Goal: Transaction & Acquisition: Purchase product/service

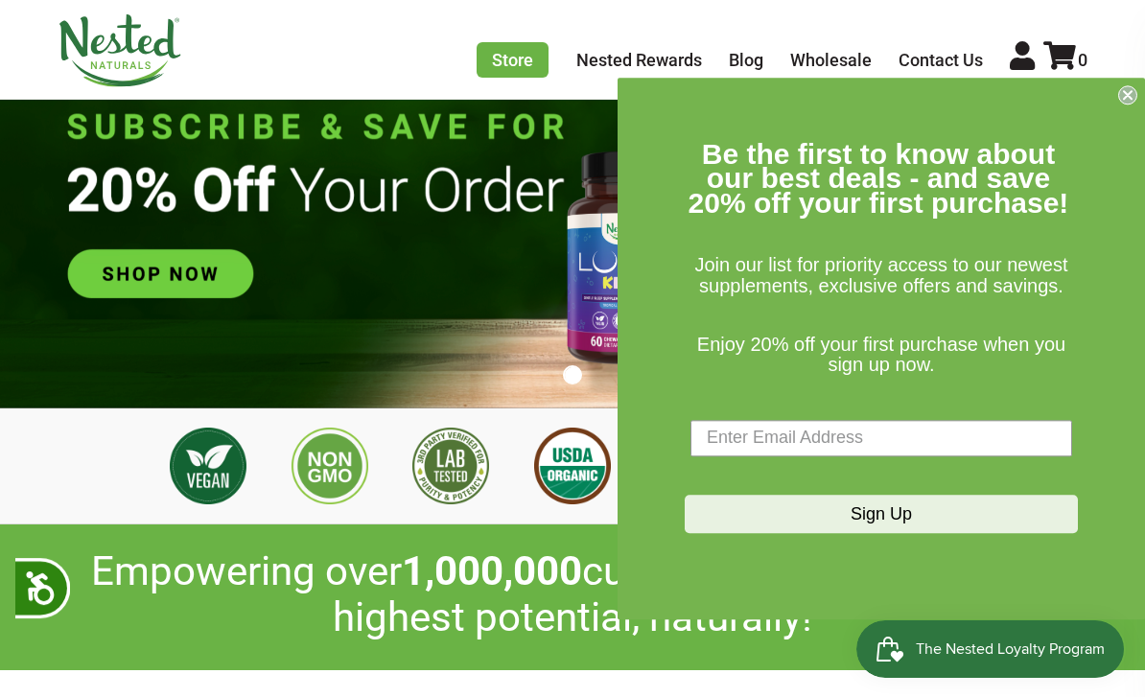
scroll to position [152, 0]
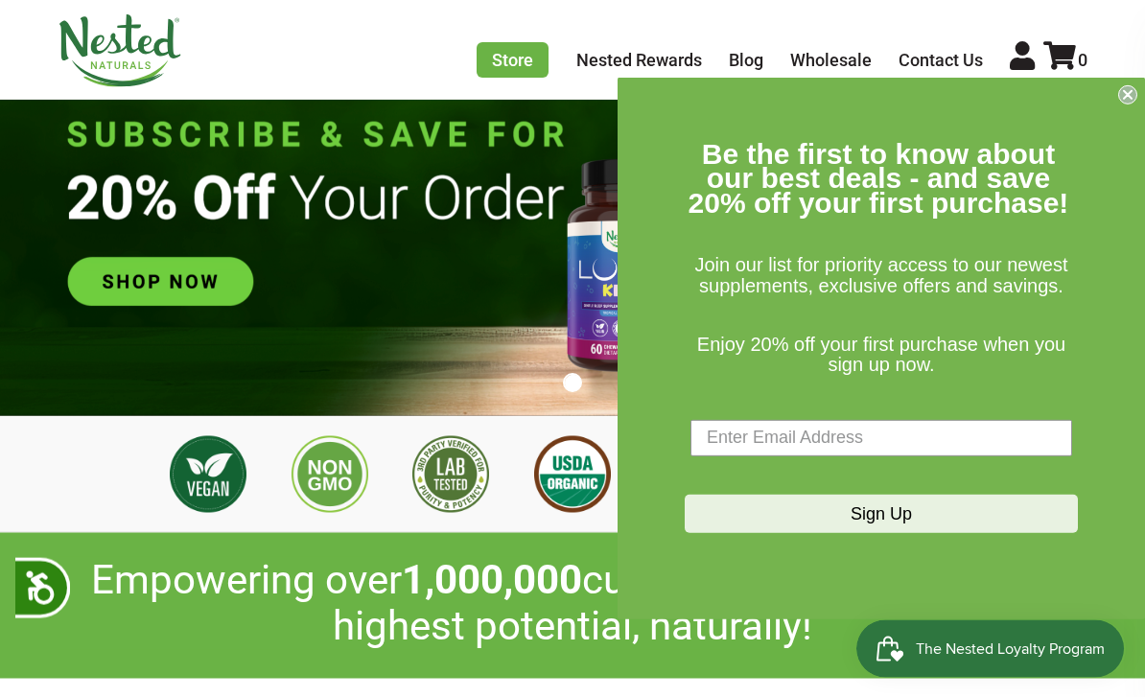
click at [1134, 98] on circle "Close dialog" at bounding box center [1128, 94] width 18 height 18
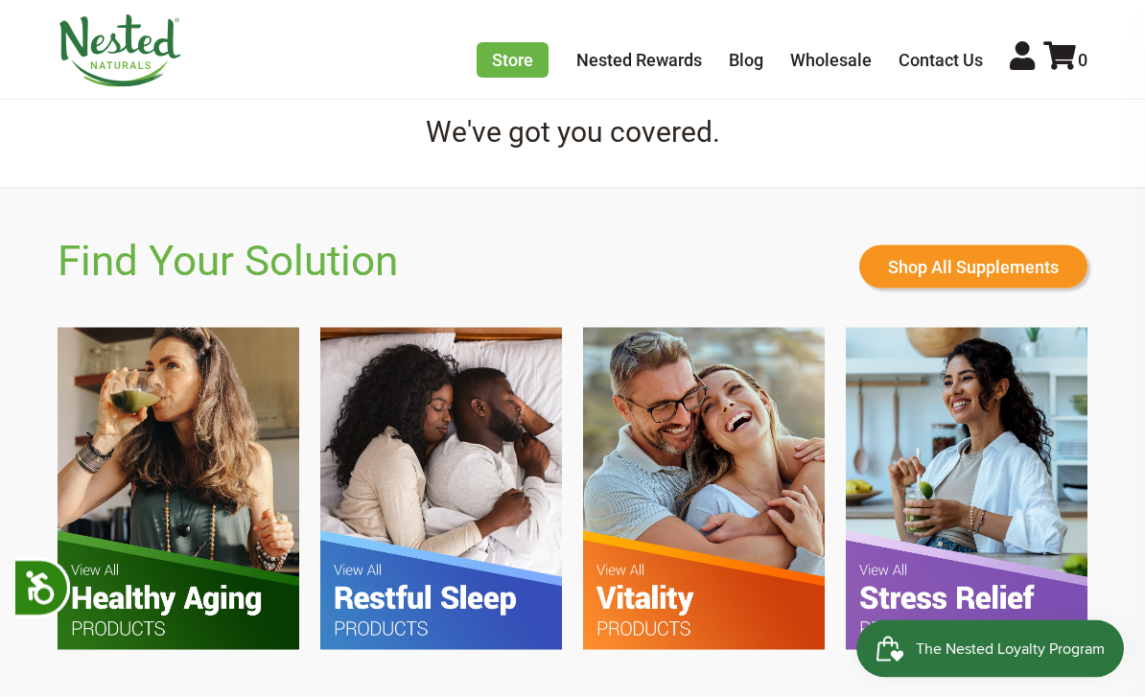
scroll to position [937, 0]
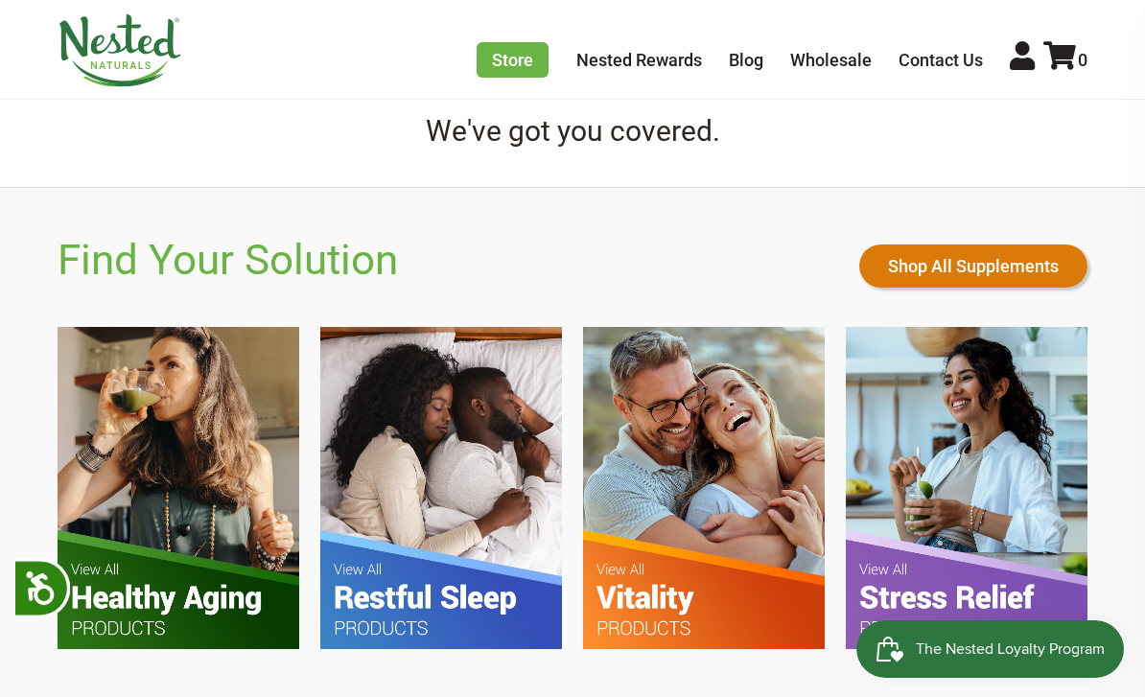
click at [974, 252] on link "Shop All Supplements" at bounding box center [973, 266] width 228 height 43
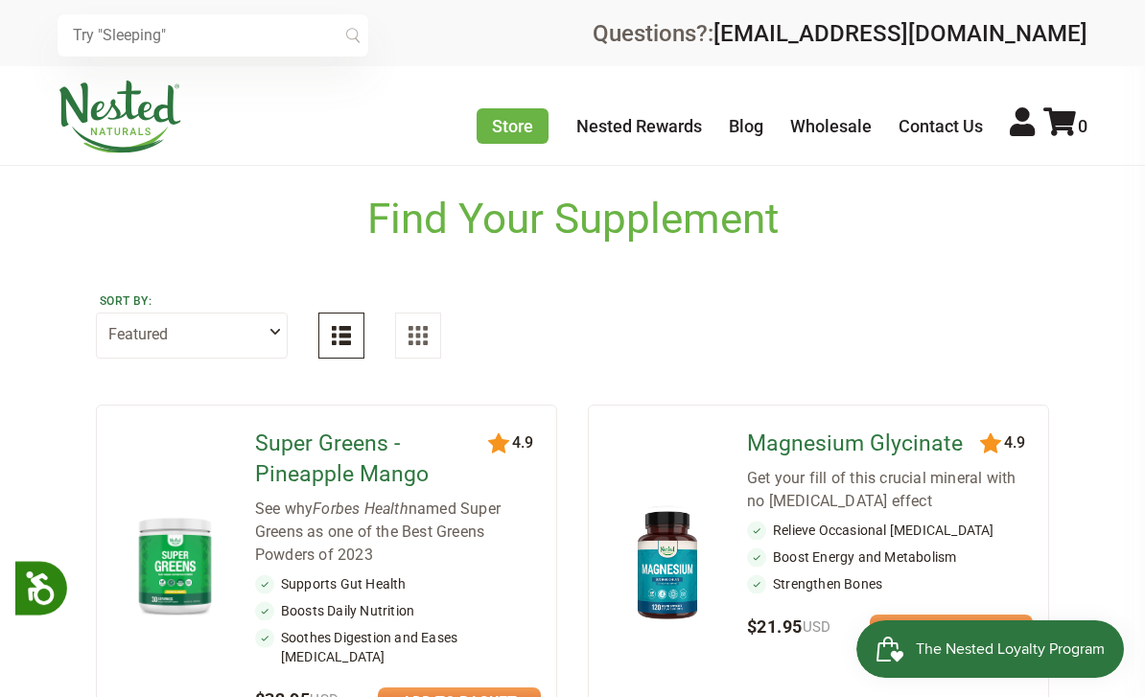
click at [311, 327] on div at bounding box center [364, 331] width 153 height 56
click at [231, 337] on select "Featured Highest Rated Best-Selling Alphabetically Newest First" at bounding box center [192, 336] width 192 height 46
click at [239, 40] on input "text" at bounding box center [213, 35] width 311 height 42
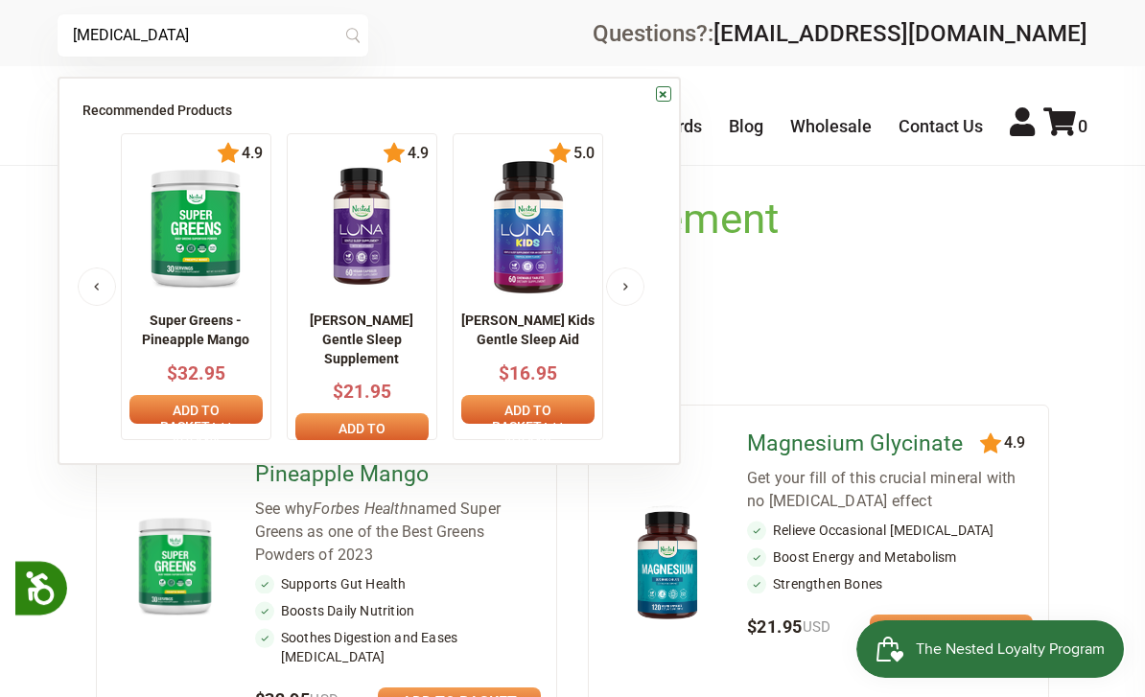
type input "B complex"
